Goal: Task Accomplishment & Management: Manage account settings

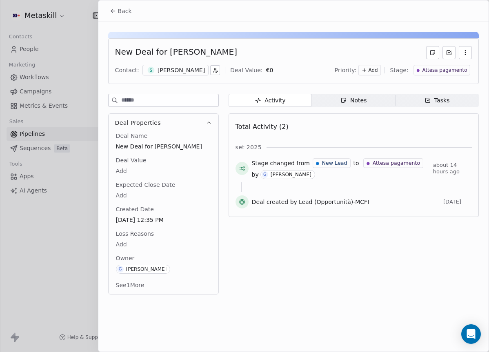
scroll to position [0, 598]
click at [113, 13] on icon at bounding box center [113, 11] width 7 height 7
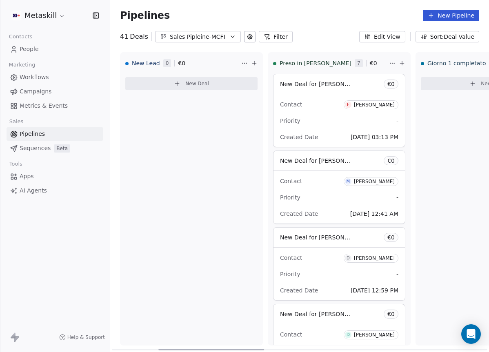
drag, startPoint x: 315, startPoint y: 348, endPoint x: 131, endPoint y: 305, distance: 189.2
click at [158, 349] on div at bounding box center [211, 350] width 106 height 2
click at [374, 105] on div "Fabrizio Mignano" at bounding box center [374, 105] width 41 height 6
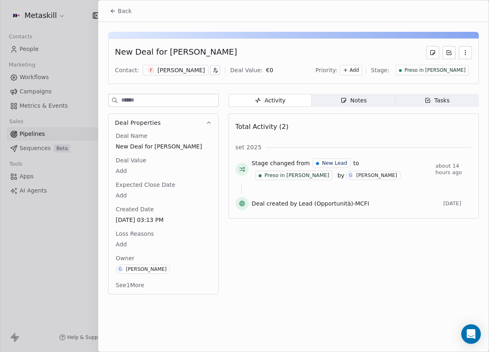
click at [456, 71] on span "Preso in [PERSON_NAME]" at bounding box center [435, 70] width 61 height 7
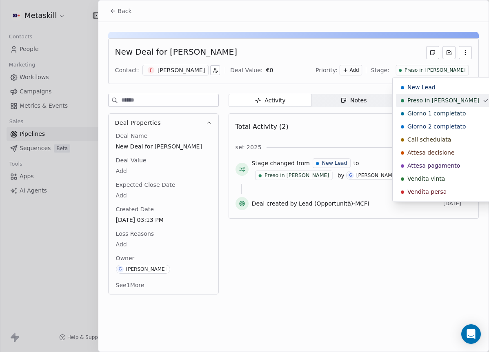
click at [438, 107] on div "Giorno 1 completato" at bounding box center [445, 113] width 98 height 13
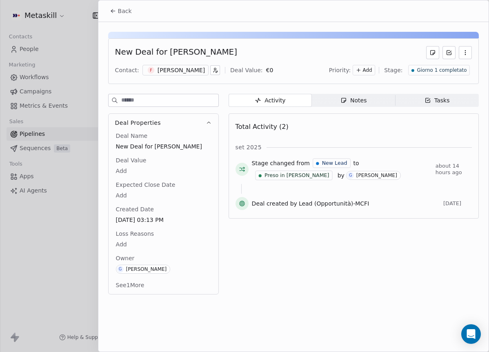
click at [109, 11] on button "Back" at bounding box center [121, 11] width 32 height 15
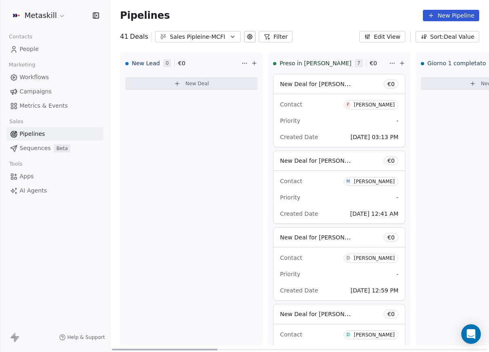
click at [370, 108] on span "F Fabrizio Mignano" at bounding box center [371, 104] width 55 height 9
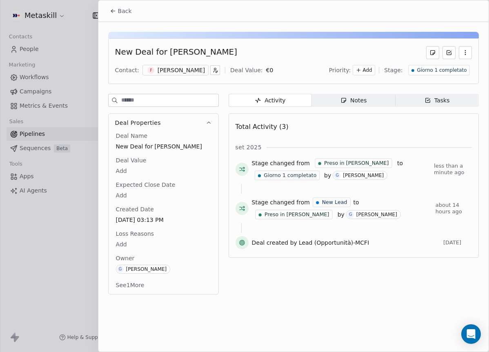
click at [127, 16] on button "Back" at bounding box center [121, 11] width 32 height 15
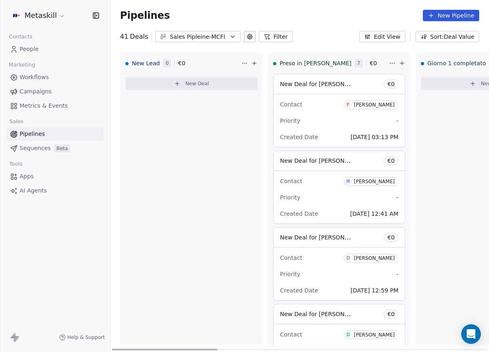
click at [378, 181] on div "Michele" at bounding box center [374, 182] width 41 height 6
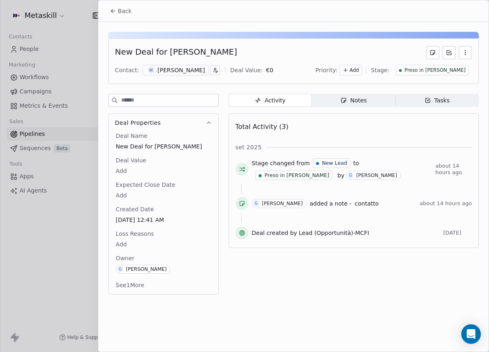
click at [450, 76] on div "New Deal for Michele Cioffi Contact: M Michele Deal Value: € 0 Priority: Add St…" at bounding box center [293, 61] width 371 height 46
click at [451, 72] on span "Preso in [PERSON_NAME]" at bounding box center [435, 70] width 61 height 7
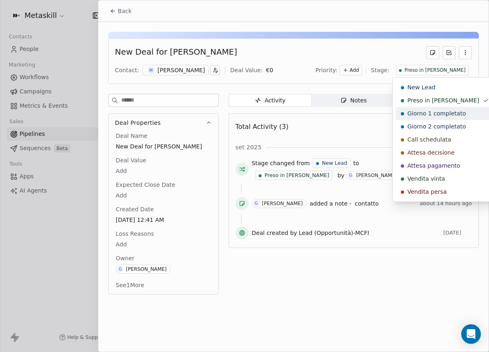
drag, startPoint x: 429, startPoint y: 114, endPoint x: 407, endPoint y: 115, distance: 22.1
click at [429, 114] on span "Giorno 1 completato" at bounding box center [436, 113] width 58 height 8
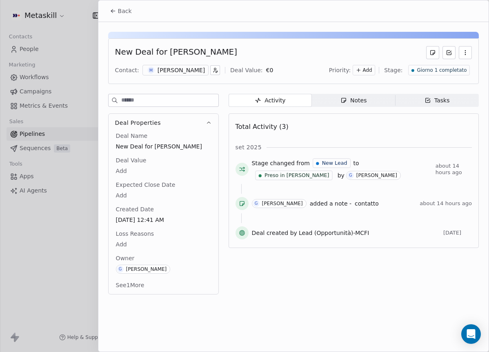
click at [114, 11] on icon at bounding box center [113, 11] width 7 height 7
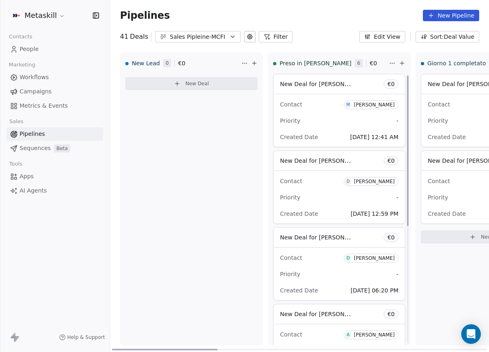
click at [380, 180] on div "Doriana De lisi" at bounding box center [374, 182] width 41 height 6
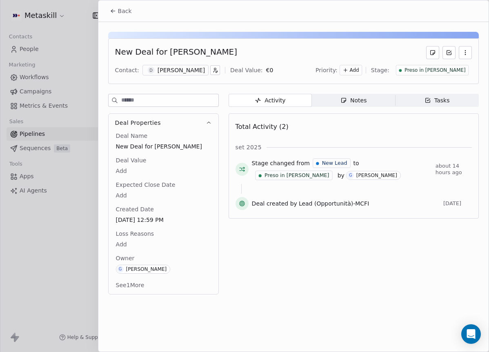
click at [446, 73] on span "Preso in [PERSON_NAME]" at bounding box center [435, 70] width 61 height 7
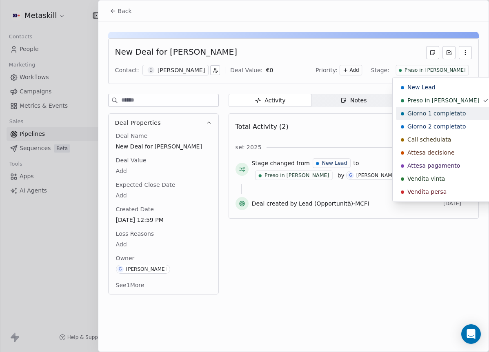
click at [433, 109] on span "Giorno 1 completato" at bounding box center [436, 113] width 58 height 8
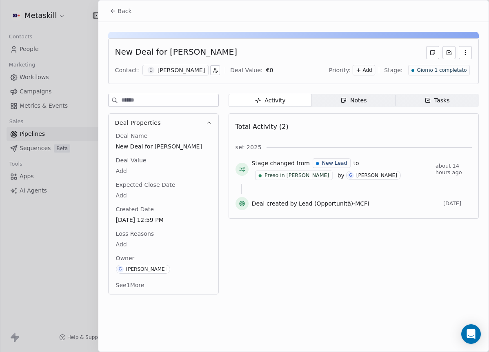
click at [132, 8] on button "Back" at bounding box center [121, 11] width 32 height 15
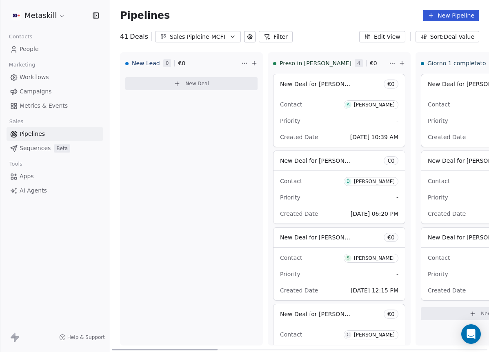
click at [372, 105] on div "Alex raffaele Docente" at bounding box center [374, 105] width 41 height 6
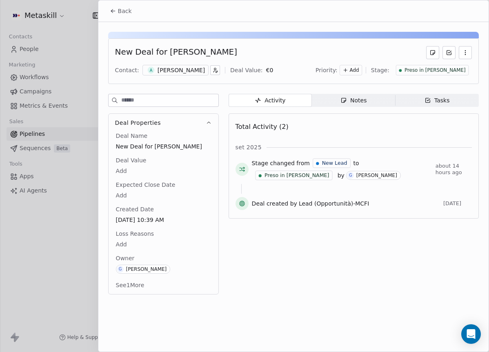
click at [439, 73] on div "Preso in [PERSON_NAME]" at bounding box center [432, 70] width 73 height 11
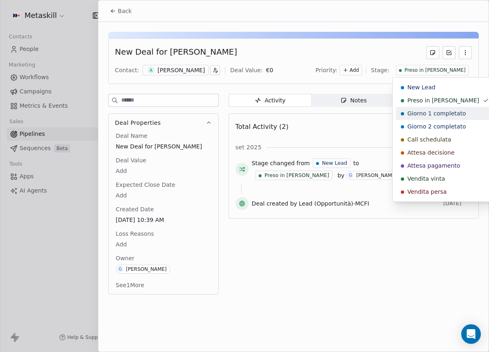
click at [431, 110] on span "Giorno 1 completato" at bounding box center [436, 113] width 58 height 8
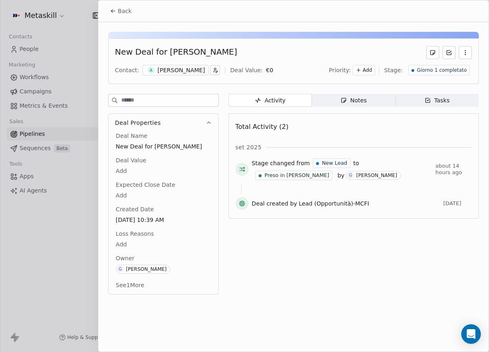
click at [115, 8] on icon at bounding box center [113, 11] width 7 height 7
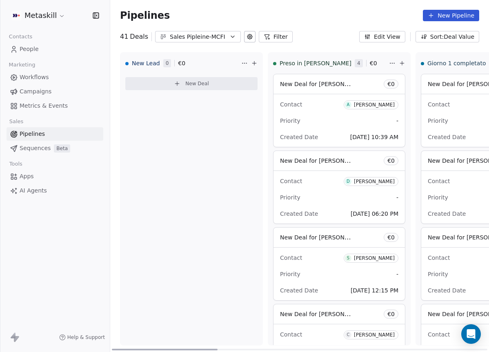
click at [383, 184] on div "Davide Zullo" at bounding box center [374, 182] width 41 height 6
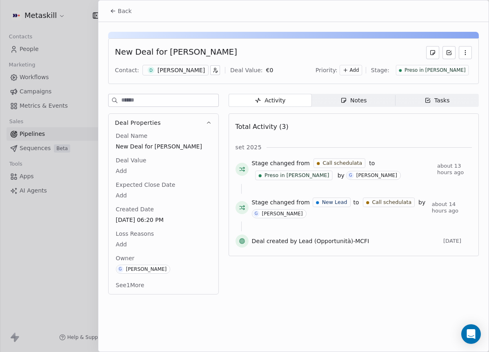
click at [456, 76] on div "Priority: Add Stage: Preso in carico" at bounding box center [394, 70] width 156 height 12
click at [456, 73] on span "Preso in [PERSON_NAME]" at bounding box center [435, 70] width 61 height 7
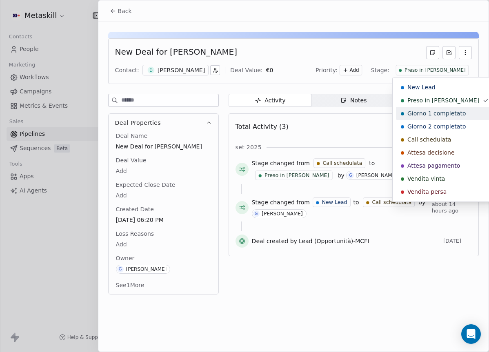
click at [443, 115] on span "Giorno 1 completato" at bounding box center [436, 113] width 58 height 8
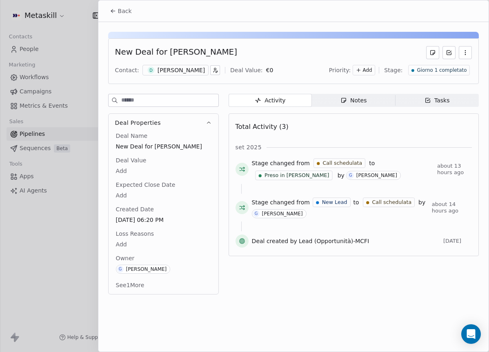
drag, startPoint x: 122, startPoint y: 9, endPoint x: 157, endPoint y: 27, distance: 39.8
click at [122, 9] on span "Back" at bounding box center [125, 11] width 14 height 8
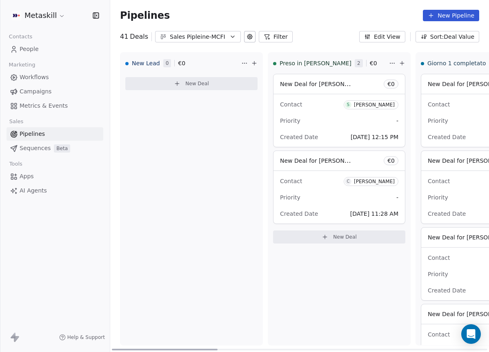
click at [369, 102] on div "Stefano Comazzetto" at bounding box center [374, 105] width 41 height 6
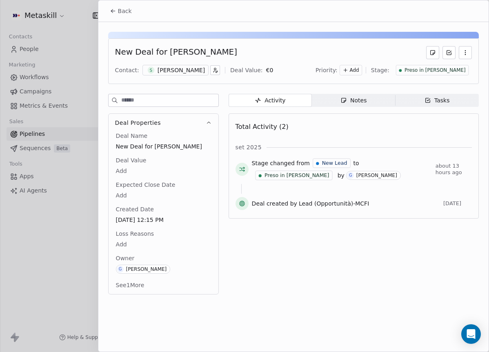
click at [453, 70] on span "Preso in [PERSON_NAME]" at bounding box center [435, 70] width 61 height 7
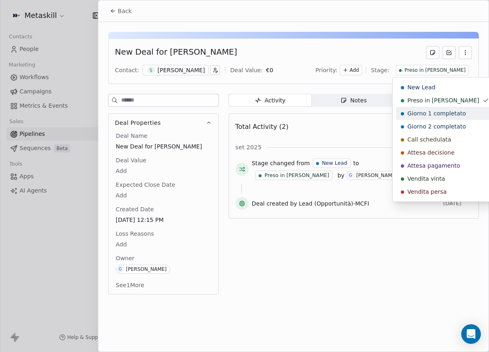
click at [447, 108] on div "Giorno 1 completato" at bounding box center [445, 113] width 98 height 13
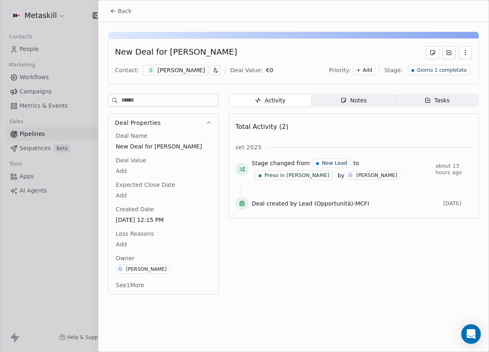
click at [133, 7] on button "Back" at bounding box center [121, 11] width 32 height 15
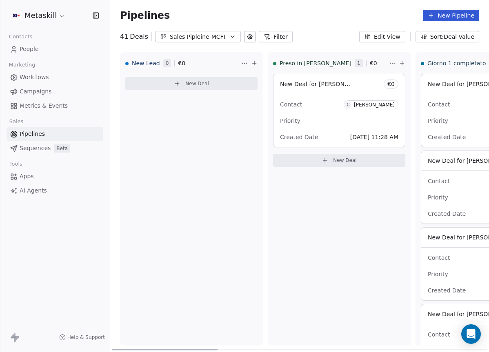
drag, startPoint x: 381, startPoint y: 105, endPoint x: 397, endPoint y: 103, distance: 16.4
click at [381, 104] on div "Carlo Califano" at bounding box center [374, 105] width 41 height 6
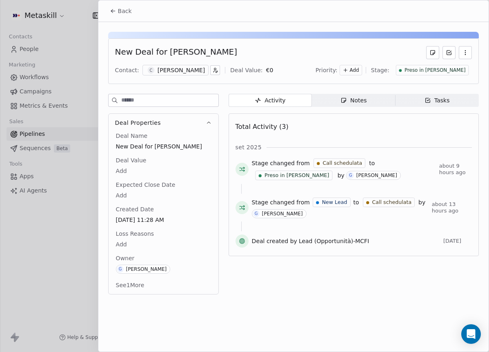
click at [453, 75] on div "Preso in [PERSON_NAME]" at bounding box center [432, 70] width 73 height 11
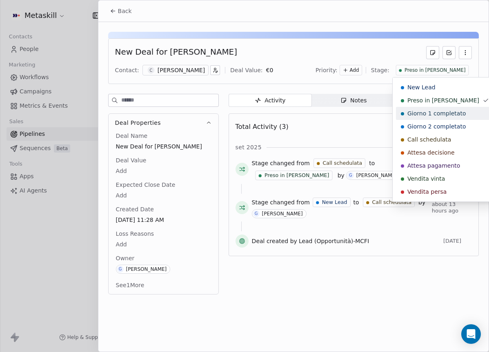
click at [443, 107] on div "Giorno 1 completato" at bounding box center [445, 113] width 98 height 13
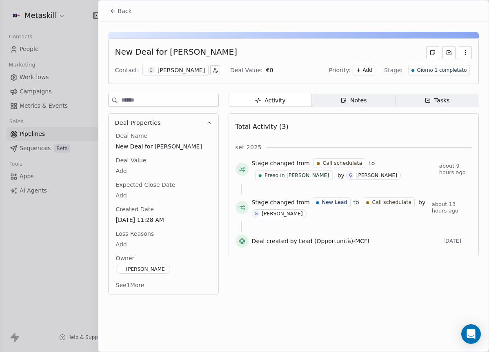
click at [121, 14] on span "Back" at bounding box center [125, 11] width 14 height 8
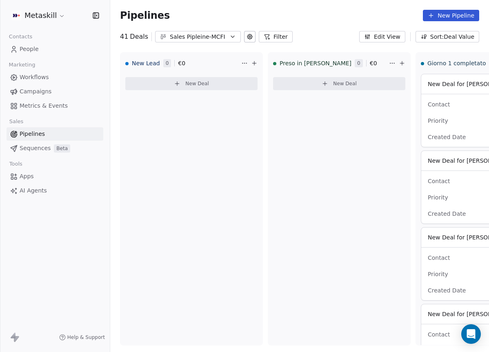
click at [187, 36] on div "Sales Pipleine-MCFI" at bounding box center [198, 37] width 56 height 9
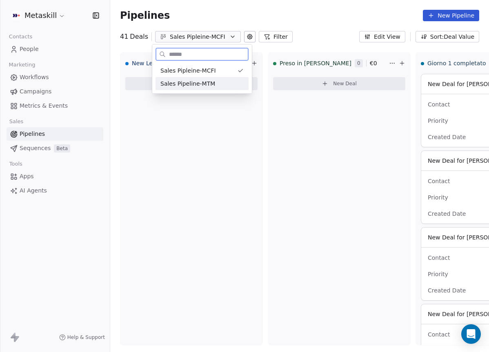
click at [200, 81] on span "Sales Pipeline-MTM" at bounding box center [187, 84] width 55 height 9
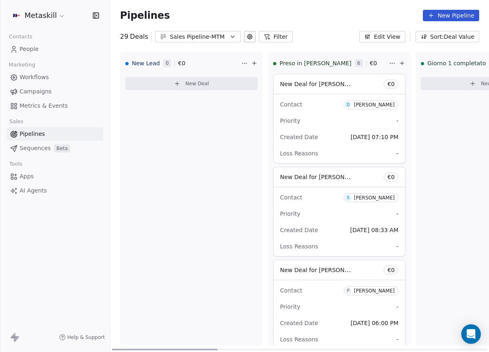
click at [378, 103] on div "[PERSON_NAME]" at bounding box center [374, 105] width 41 height 6
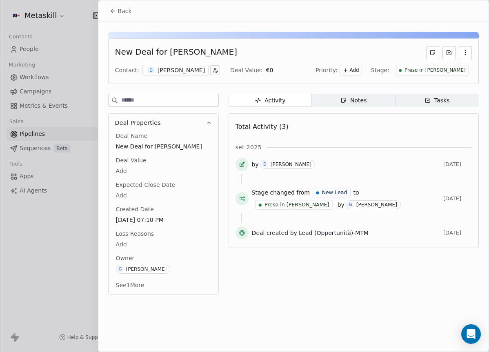
click at [455, 74] on div "Preso in [PERSON_NAME]" at bounding box center [432, 70] width 73 height 11
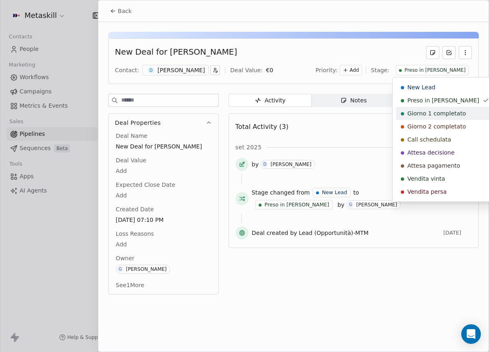
click at [449, 114] on span "Giorno 1 completato" at bounding box center [436, 113] width 58 height 8
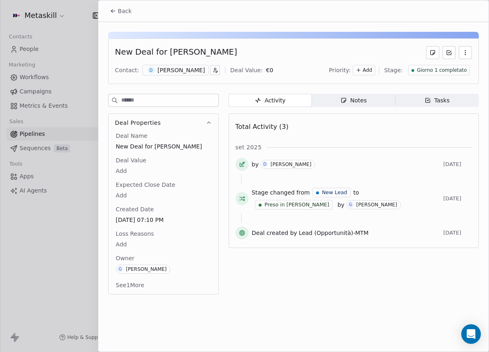
click at [121, 11] on span "Back" at bounding box center [125, 11] width 14 height 8
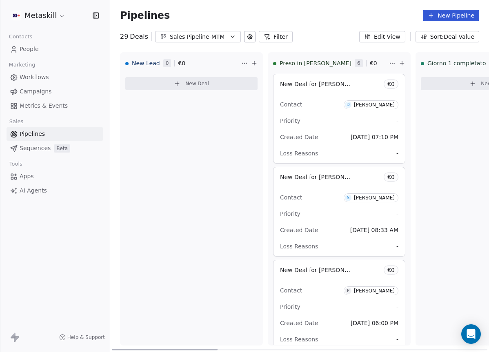
click at [383, 107] on div "[PERSON_NAME]" at bounding box center [374, 105] width 41 height 6
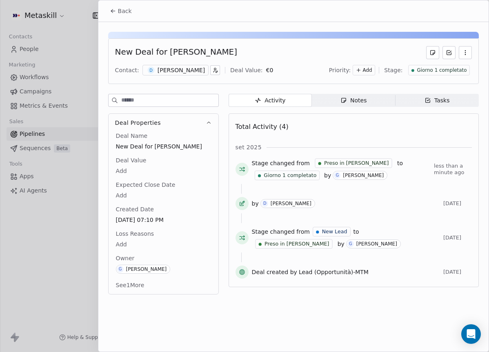
click at [115, 7] on button "Back" at bounding box center [121, 11] width 32 height 15
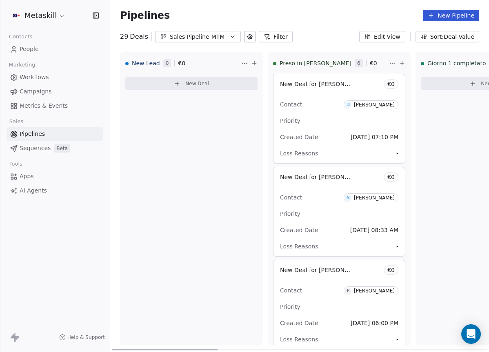
click at [367, 194] on span "S Sergio andres Silioni" at bounding box center [371, 198] width 55 height 9
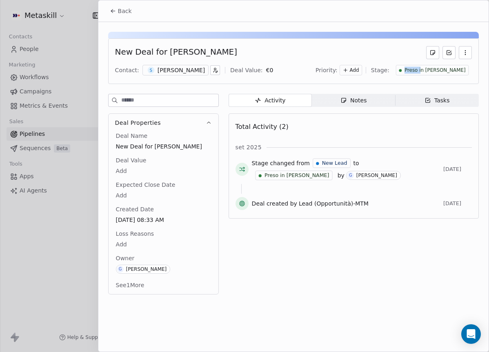
click at [451, 67] on span "Preso in [PERSON_NAME]" at bounding box center [435, 70] width 61 height 7
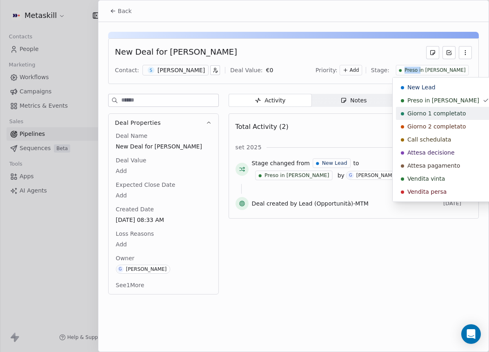
drag, startPoint x: 442, startPoint y: 112, endPoint x: 421, endPoint y: 112, distance: 21.6
click at [442, 113] on span "Giorno 1 completato" at bounding box center [436, 113] width 58 height 8
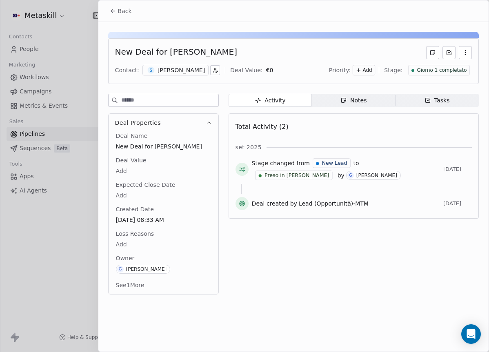
click at [123, 15] on span "Back" at bounding box center [125, 11] width 14 height 8
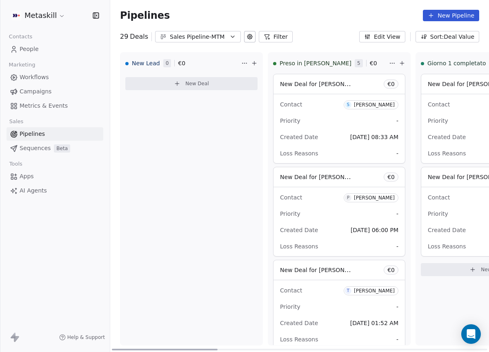
click at [389, 97] on div "Contact S Sergio andres Silioni Priority - Created Date Sep 15, 2025 08:33 AM L…" at bounding box center [339, 128] width 131 height 69
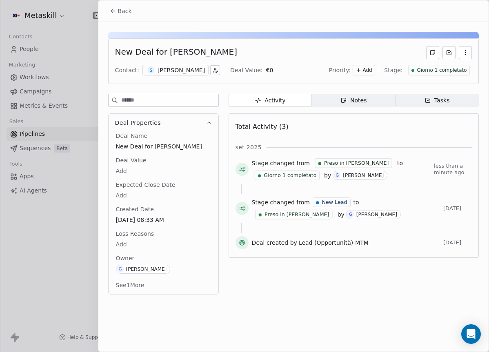
drag, startPoint x: 124, startPoint y: 10, endPoint x: 144, endPoint y: 26, distance: 26.1
click at [124, 10] on span "Back" at bounding box center [125, 11] width 14 height 8
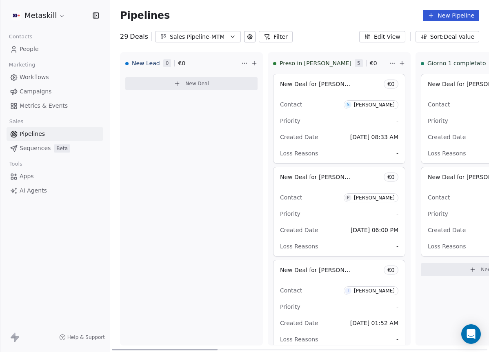
drag, startPoint x: 383, startPoint y: 201, endPoint x: 379, endPoint y: 203, distance: 4.2
click at [383, 200] on span "P Pietro De Pofi" at bounding box center [371, 198] width 55 height 9
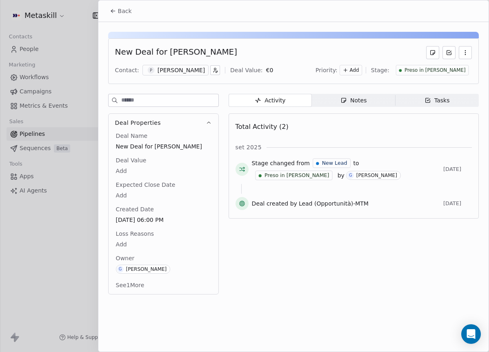
click at [444, 76] on div "Priority: Add Stage: Preso in carico" at bounding box center [394, 70] width 156 height 12
click at [447, 73] on span "Preso in [PERSON_NAME]" at bounding box center [435, 70] width 61 height 7
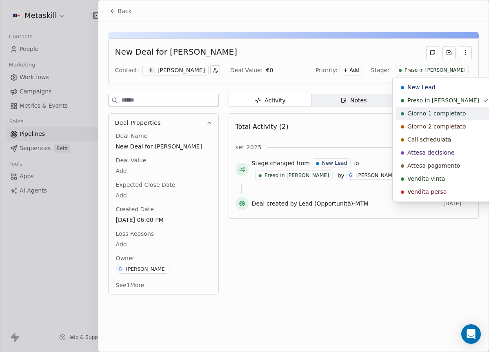
click at [439, 113] on span "Giorno 1 completato" at bounding box center [436, 113] width 58 height 8
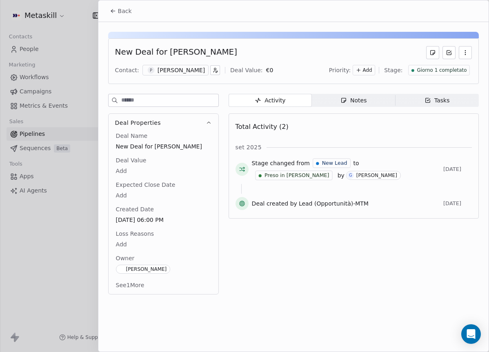
click at [130, 9] on span "Back" at bounding box center [125, 11] width 14 height 8
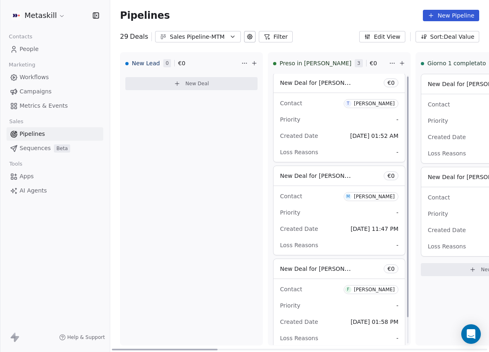
scroll to position [2, 0]
click at [382, 192] on span "M Marco Bergamo" at bounding box center [371, 196] width 55 height 9
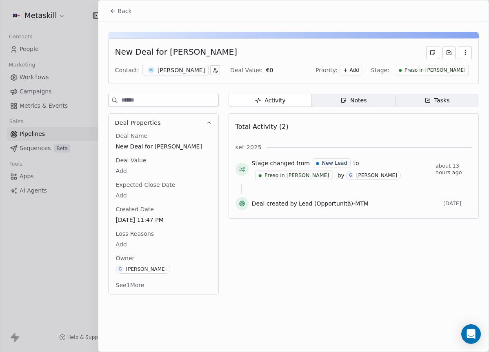
click at [460, 76] on div "New Deal for Marco Bergamo Contact: M Marco Bergamo Deal Value: € 0 Priority: A…" at bounding box center [293, 61] width 371 height 46
click at [460, 73] on span "Preso in [PERSON_NAME]" at bounding box center [435, 70] width 61 height 7
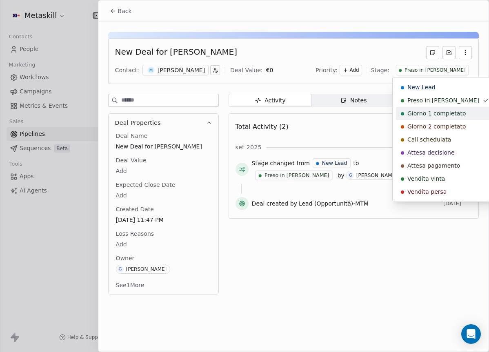
click at [448, 111] on span "Giorno 1 completato" at bounding box center [436, 113] width 58 height 8
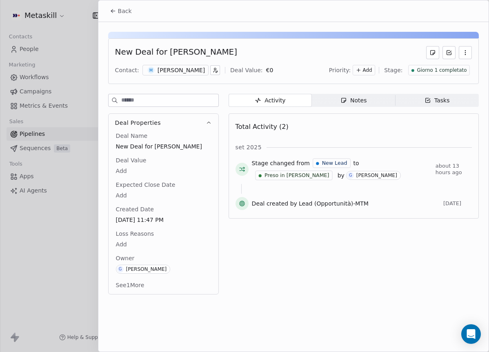
click at [136, 7] on div "Back" at bounding box center [293, 10] width 390 height 21
click at [135, 9] on button "Back" at bounding box center [121, 11] width 32 height 15
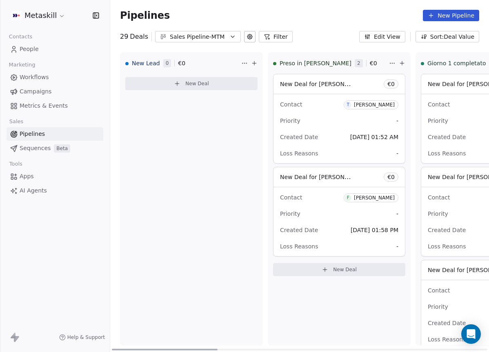
click at [374, 198] on div "[PERSON_NAME]" at bounding box center [374, 198] width 41 height 6
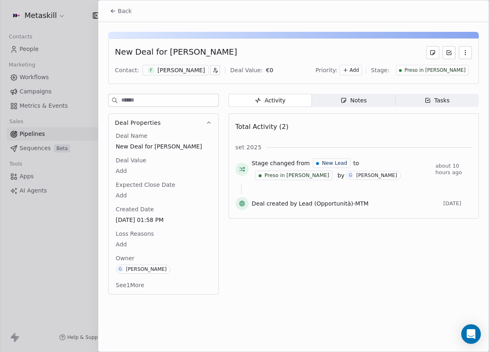
click at [465, 73] on span "Preso in [PERSON_NAME]" at bounding box center [435, 70] width 61 height 7
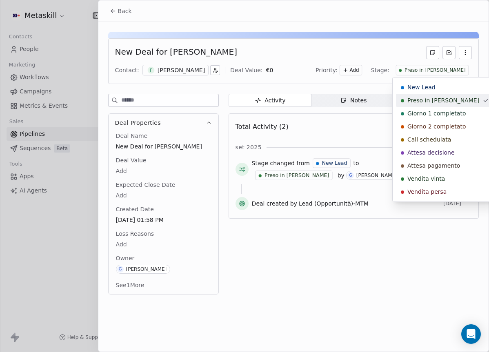
drag, startPoint x: 450, startPoint y: 110, endPoint x: 407, endPoint y: 100, distance: 43.6
click at [450, 111] on span "Giorno 1 completato" at bounding box center [436, 113] width 58 height 8
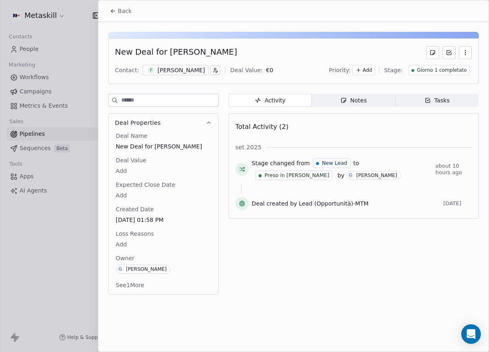
click at [114, 13] on icon at bounding box center [113, 11] width 7 height 7
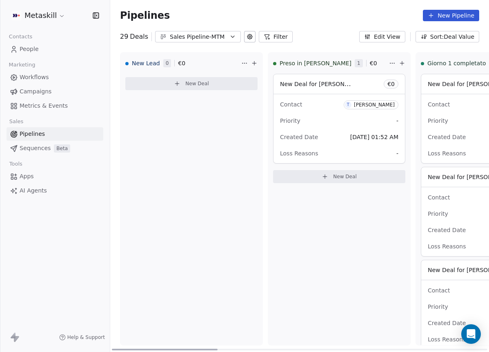
click at [372, 104] on div "[PERSON_NAME]" at bounding box center [374, 105] width 41 height 6
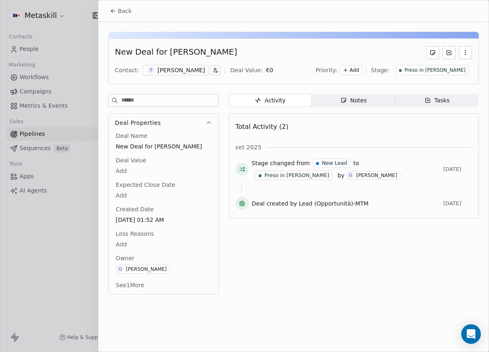
click at [441, 73] on span "Preso in [PERSON_NAME]" at bounding box center [435, 70] width 61 height 7
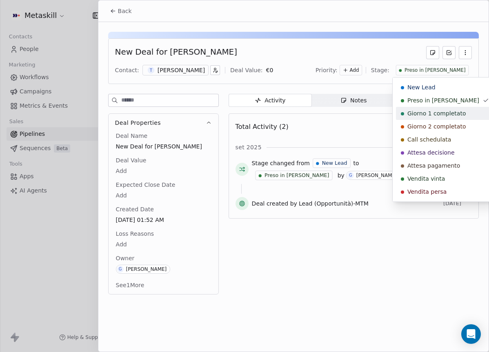
click at [444, 109] on div "Giorno 1 completato" at bounding box center [445, 113] width 98 height 13
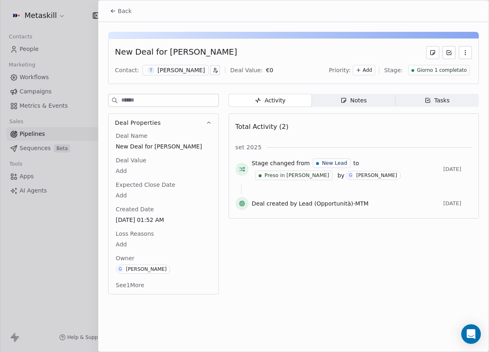
click at [117, 13] on button "Back" at bounding box center [121, 11] width 32 height 15
